Goal: Information Seeking & Learning: Check status

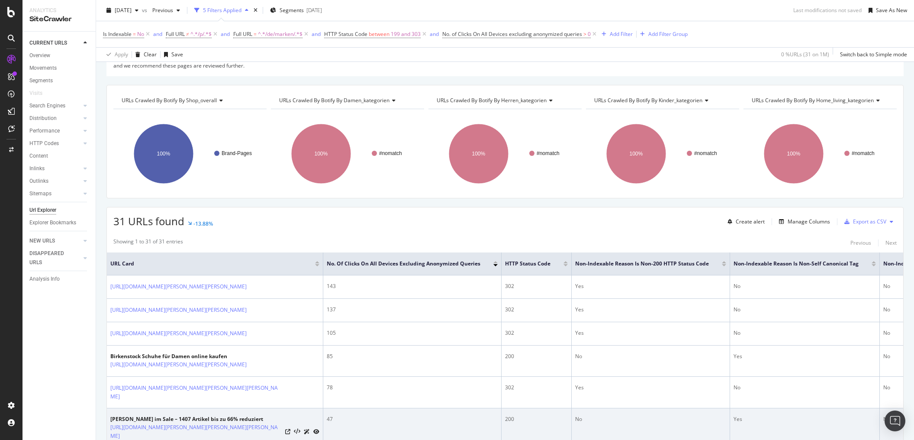
scroll to position [138, 0]
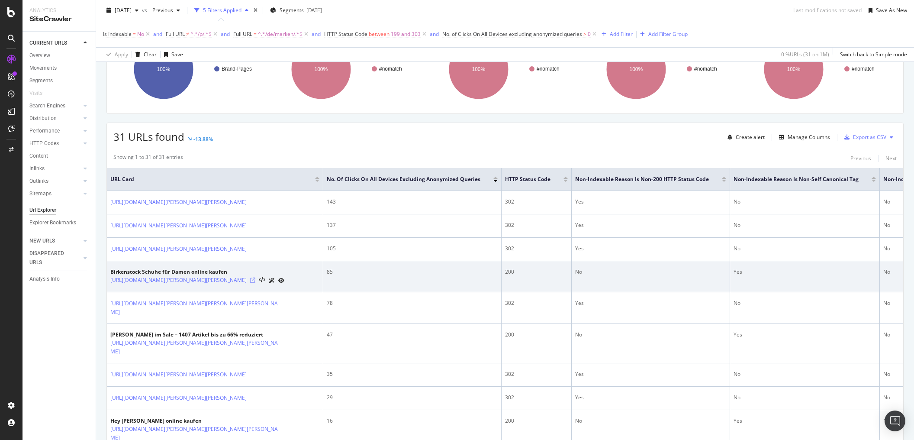
click at [255, 280] on icon at bounding box center [252, 279] width 5 height 5
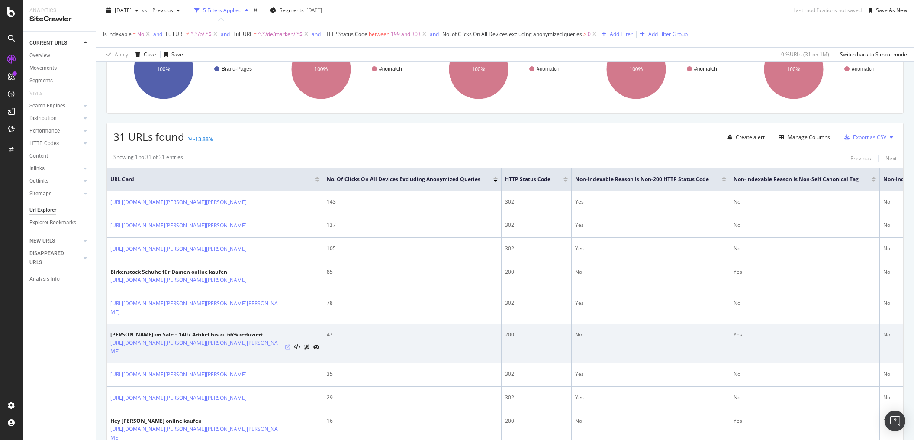
click at [285, 344] on icon at bounding box center [287, 346] width 5 height 5
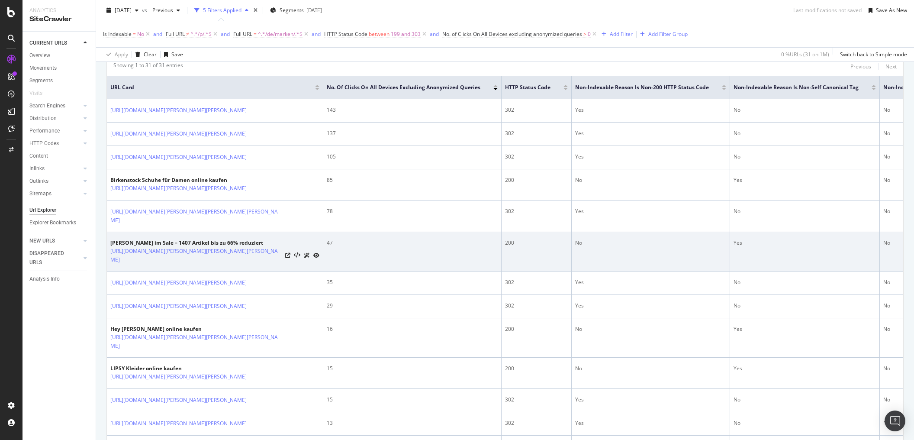
scroll to position [242, 0]
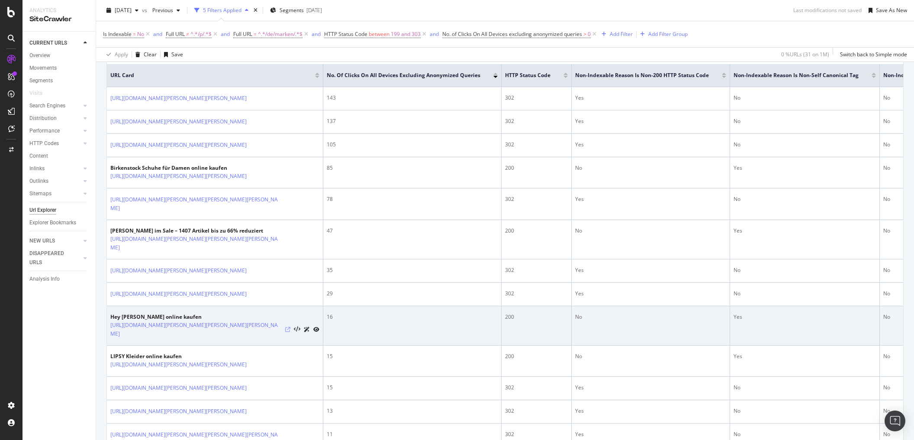
click at [285, 327] on icon at bounding box center [287, 329] width 5 height 5
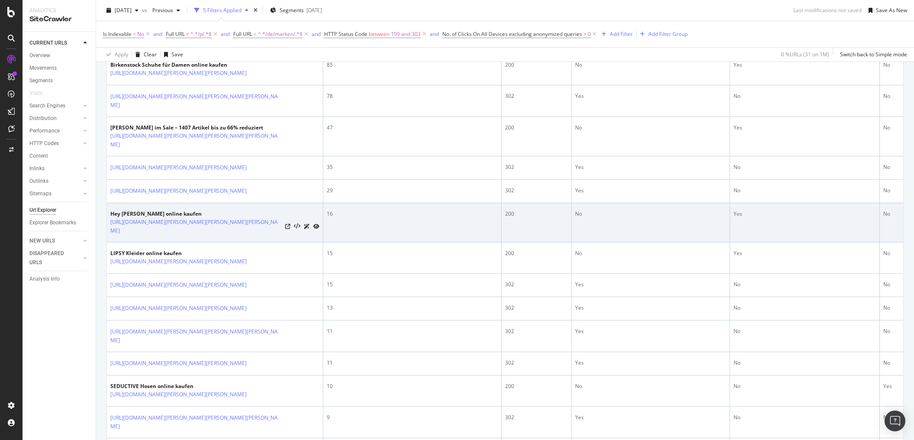
scroll to position [346, 0]
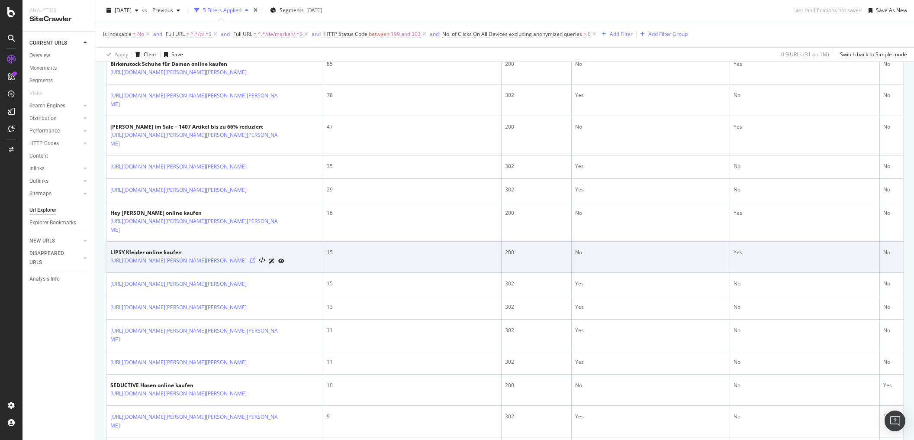
click at [255, 258] on icon at bounding box center [252, 260] width 5 height 5
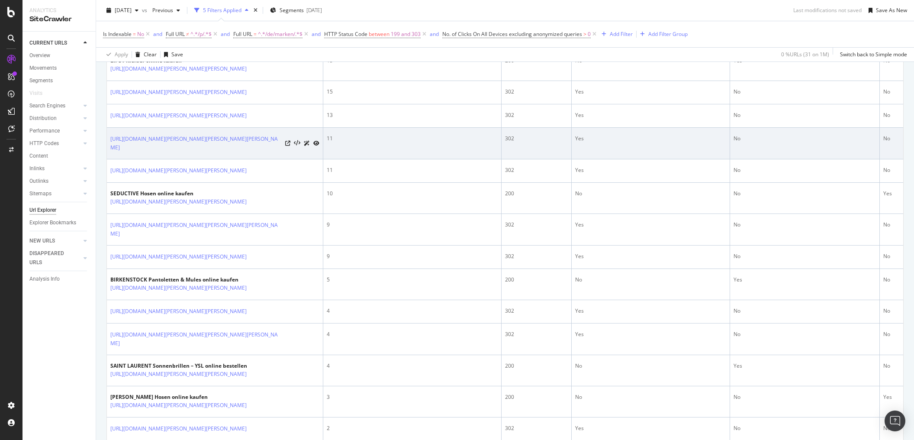
scroll to position [554, 0]
